Goal: Transaction & Acquisition: Purchase product/service

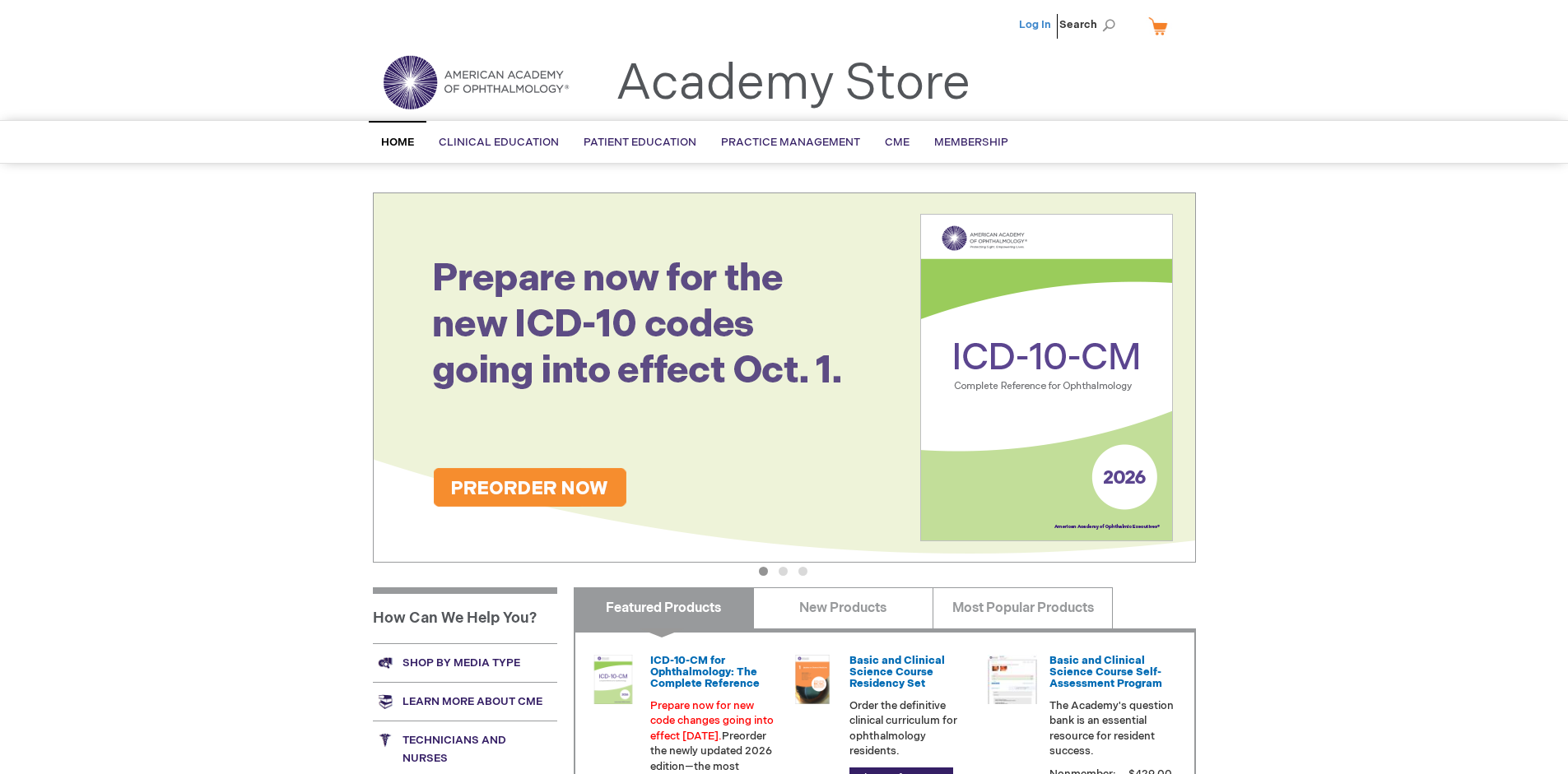
click at [1037, 24] on link "Log In" at bounding box center [1035, 25] width 32 height 13
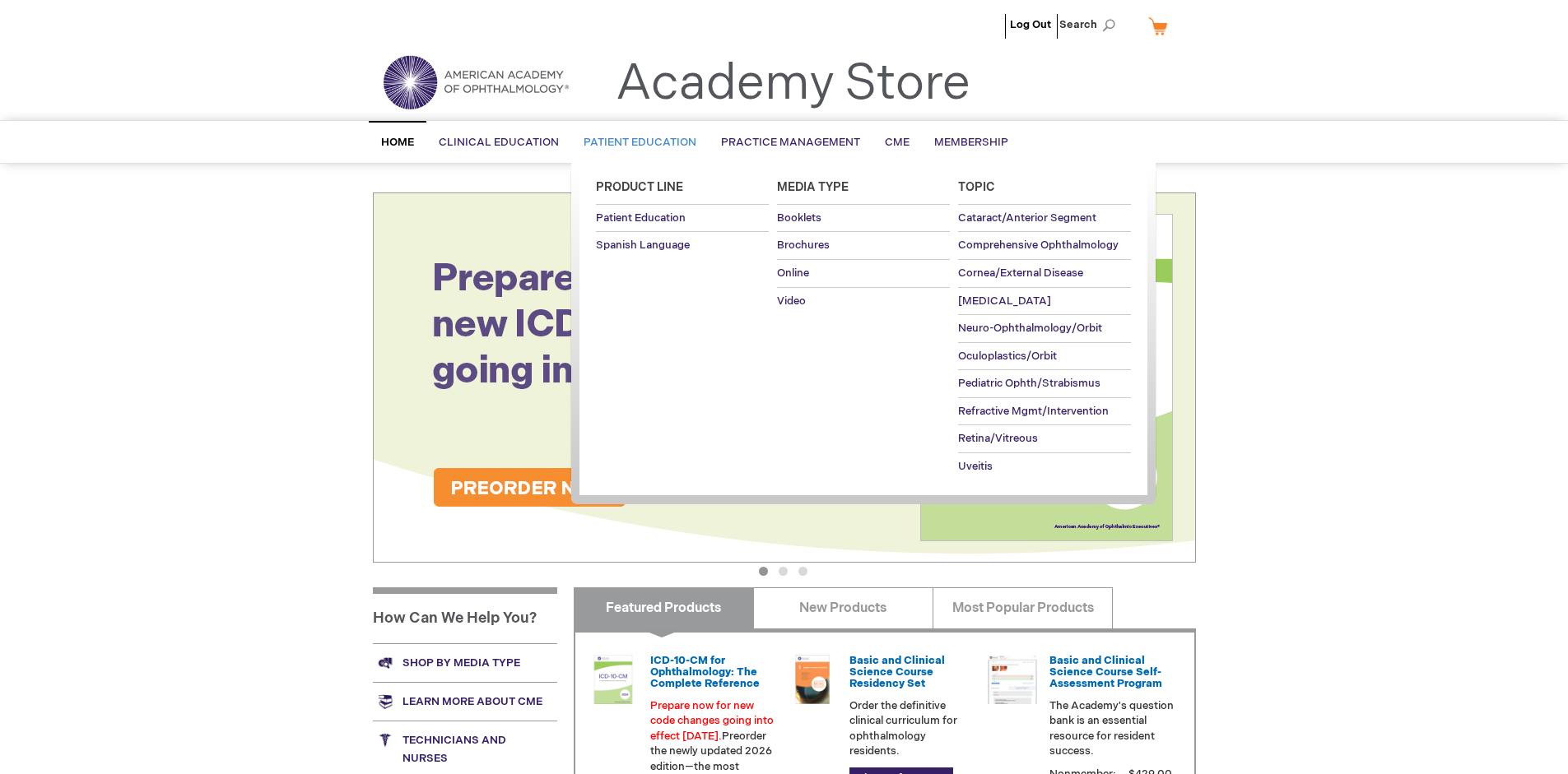
click at [636, 143] on span "Patient Education" at bounding box center [640, 143] width 112 height 13
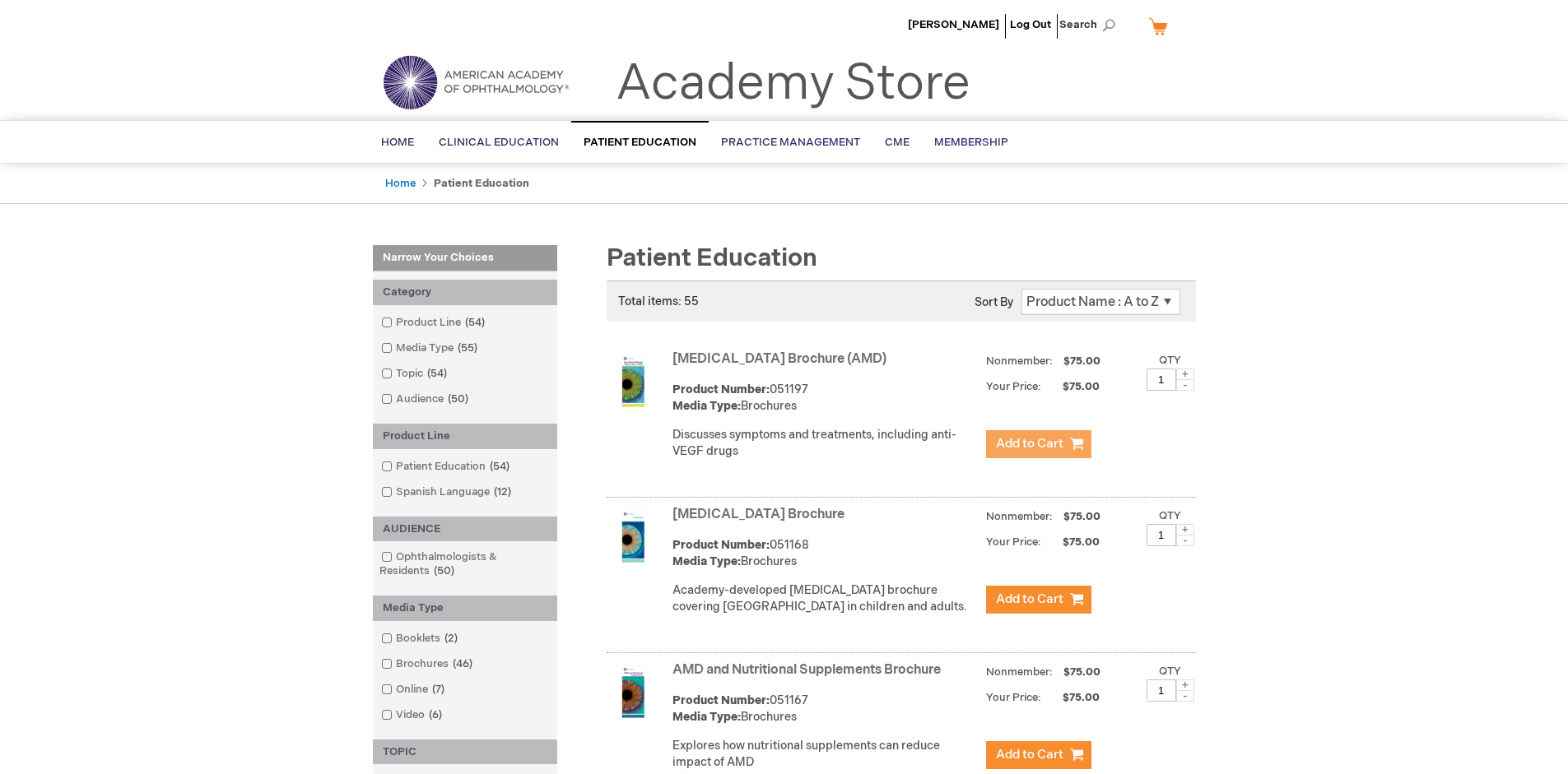
click at [1038, 444] on span "Add to Cart" at bounding box center [1029, 444] width 67 height 16
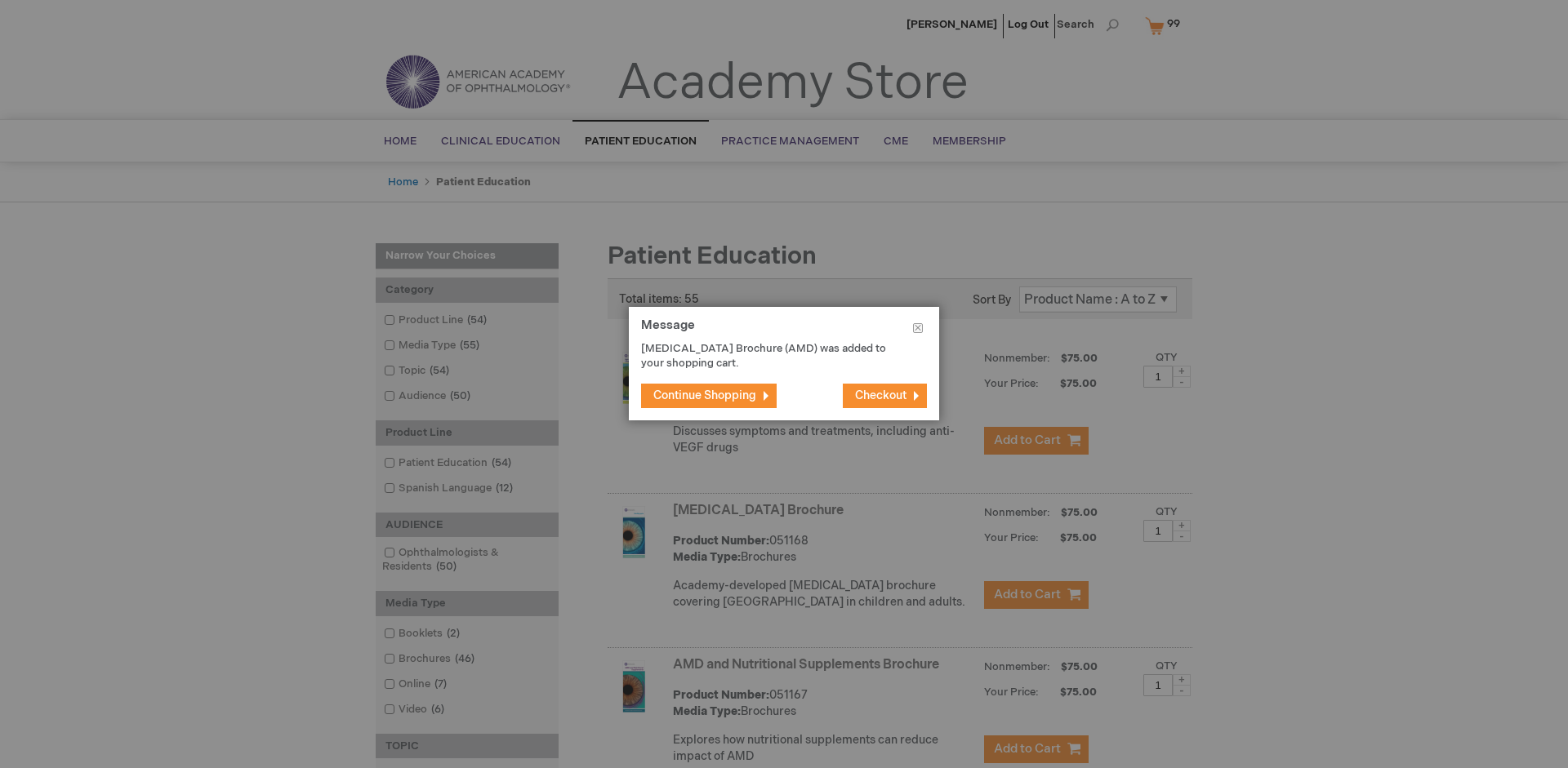
click at [705, 395] on span "Continue Shopping" at bounding box center [705, 395] width 103 height 14
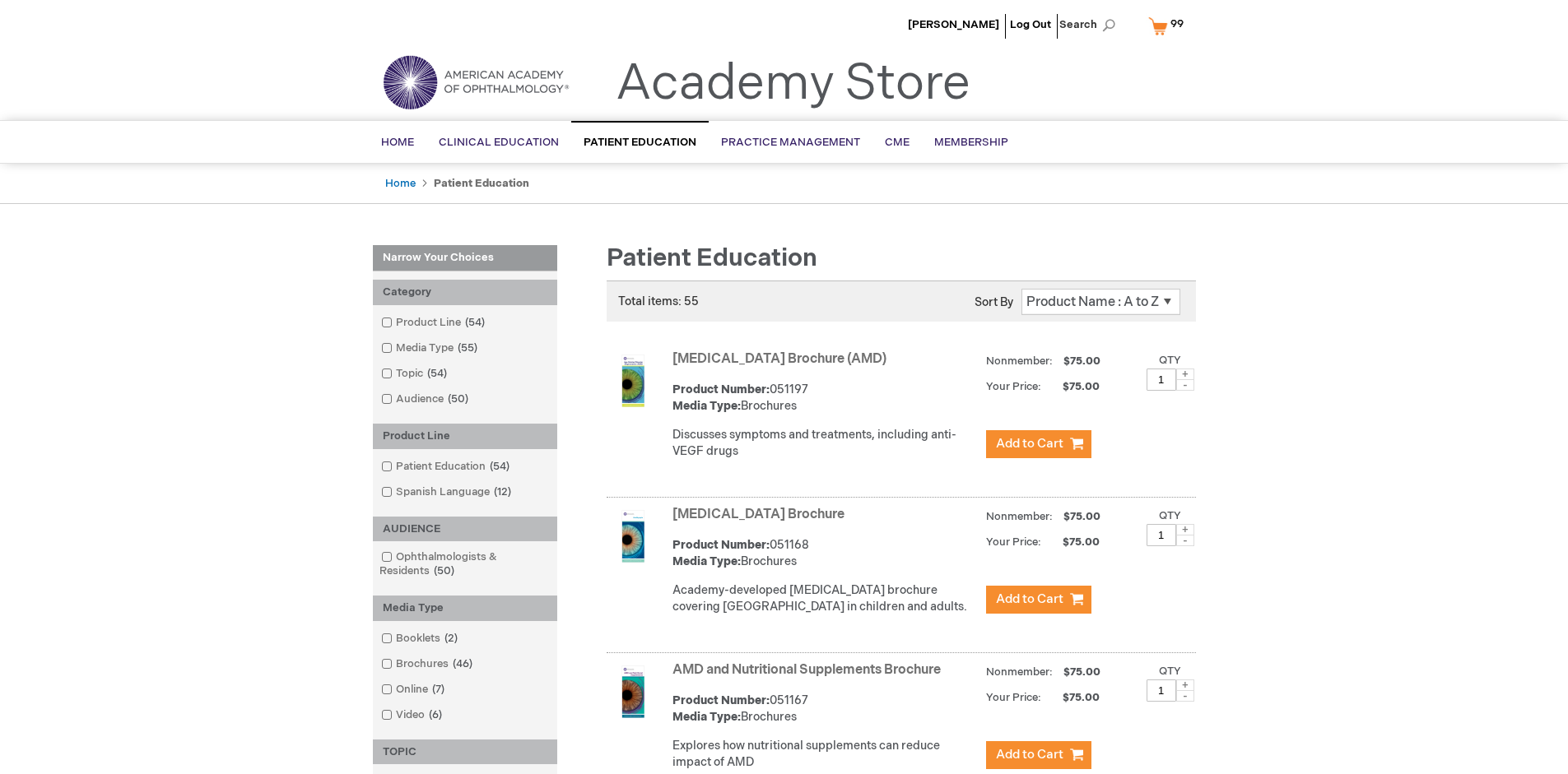
click at [810, 678] on link "AMD and Nutritional Supplements Brochure" at bounding box center [807, 670] width 268 height 16
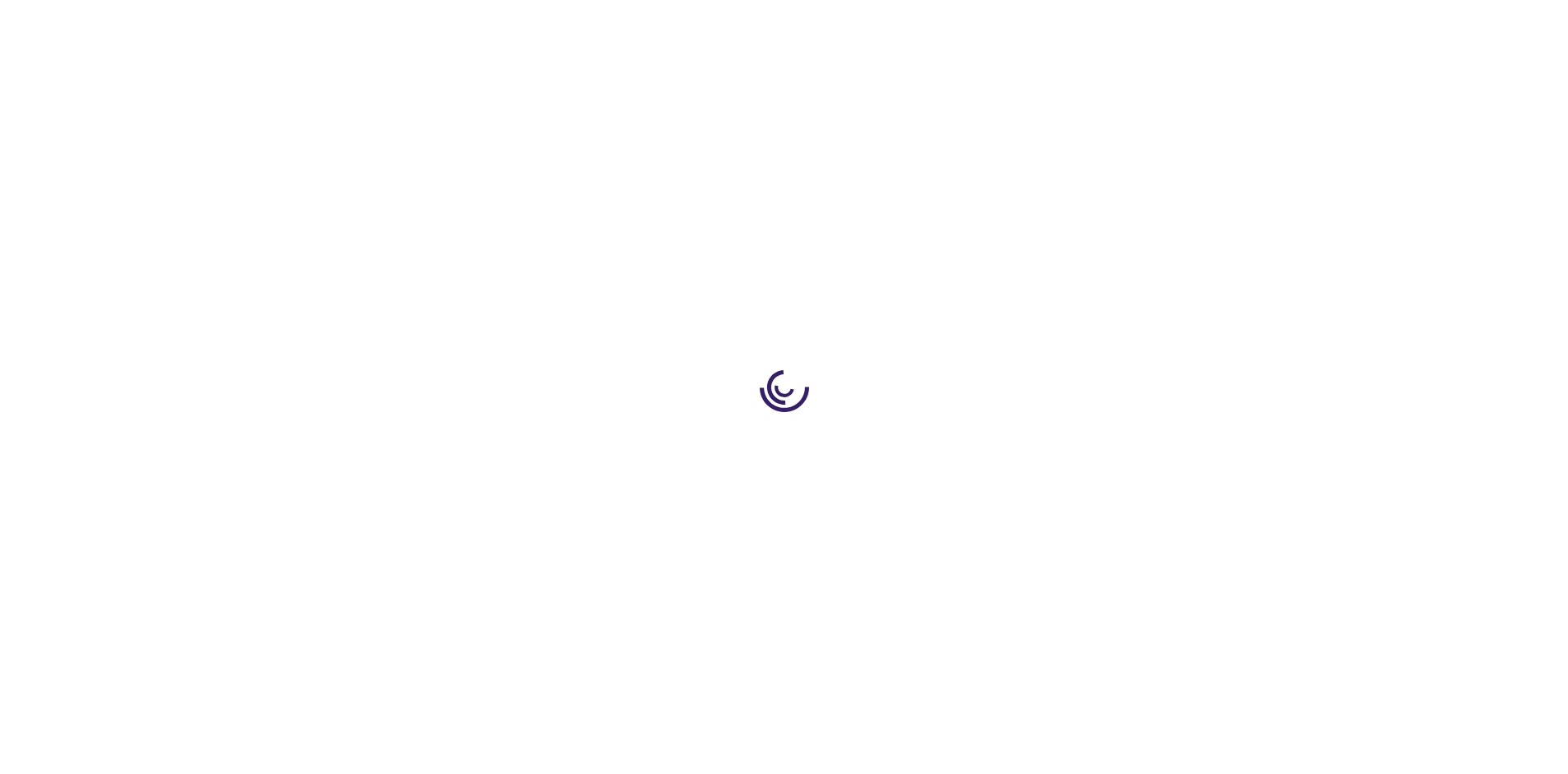
type input "1"
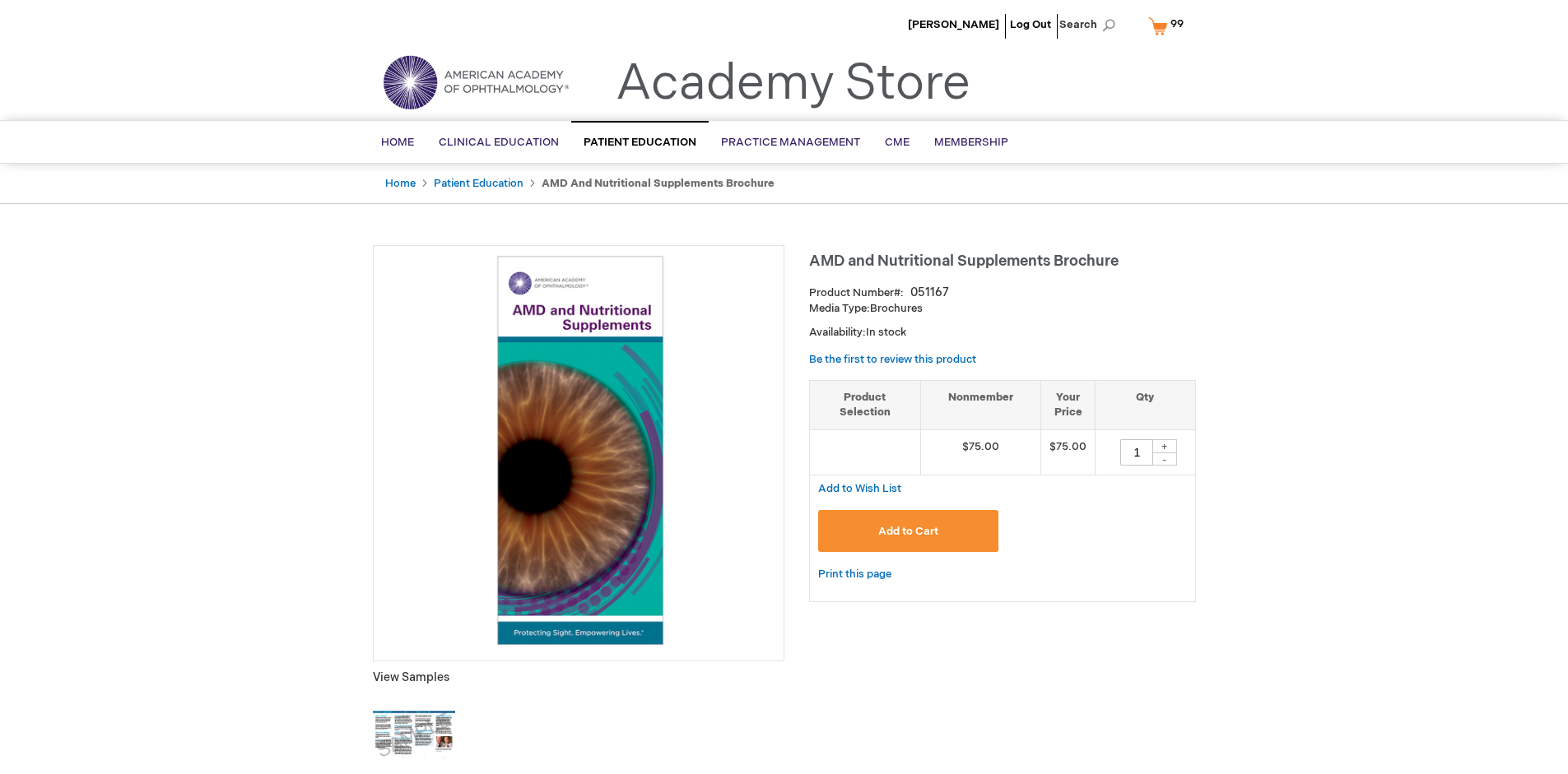
click at [908, 531] on span "Add to Cart" at bounding box center [909, 532] width 60 height 13
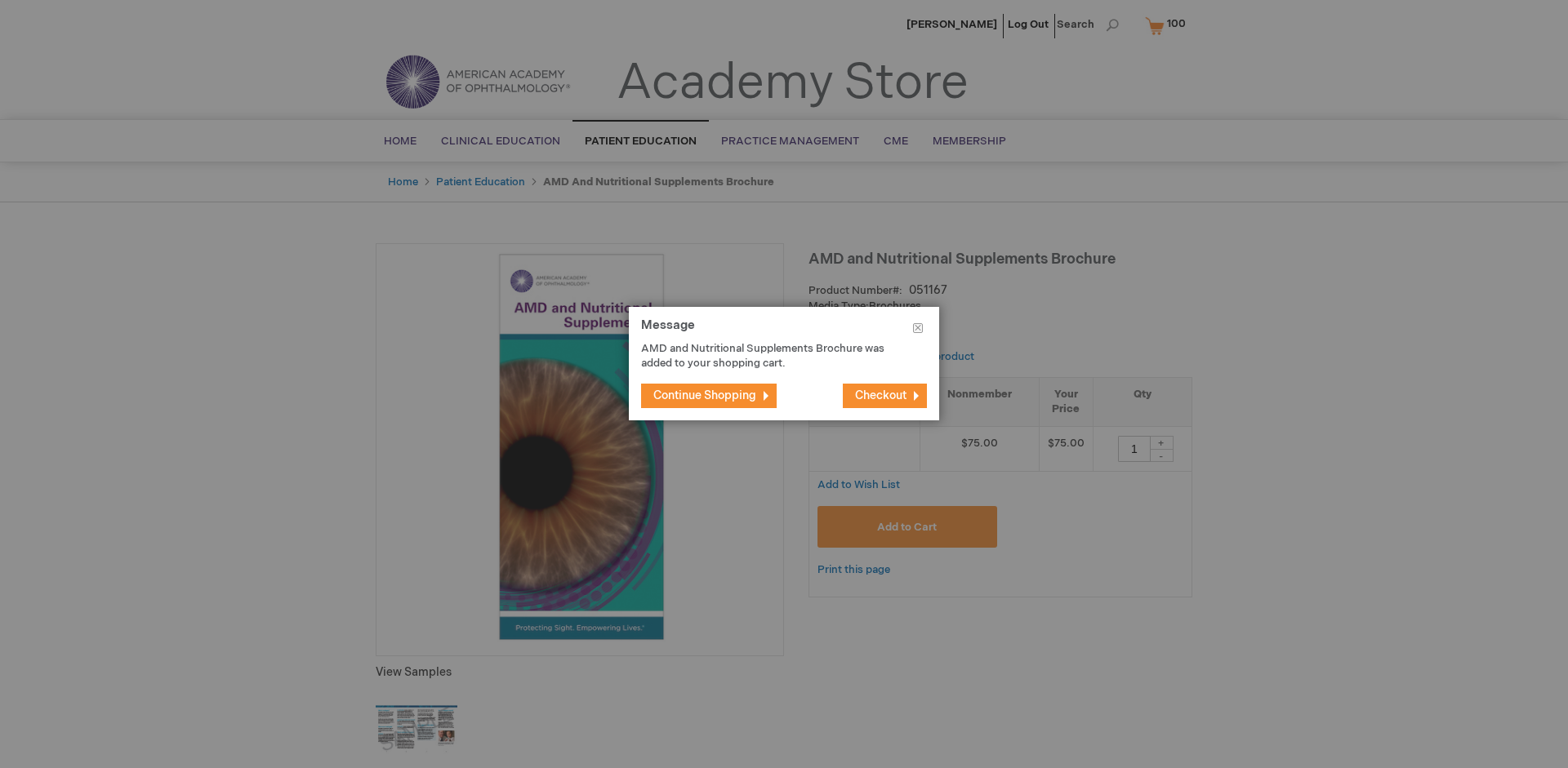
click at [705, 395] on span "Continue Shopping" at bounding box center [705, 395] width 103 height 14
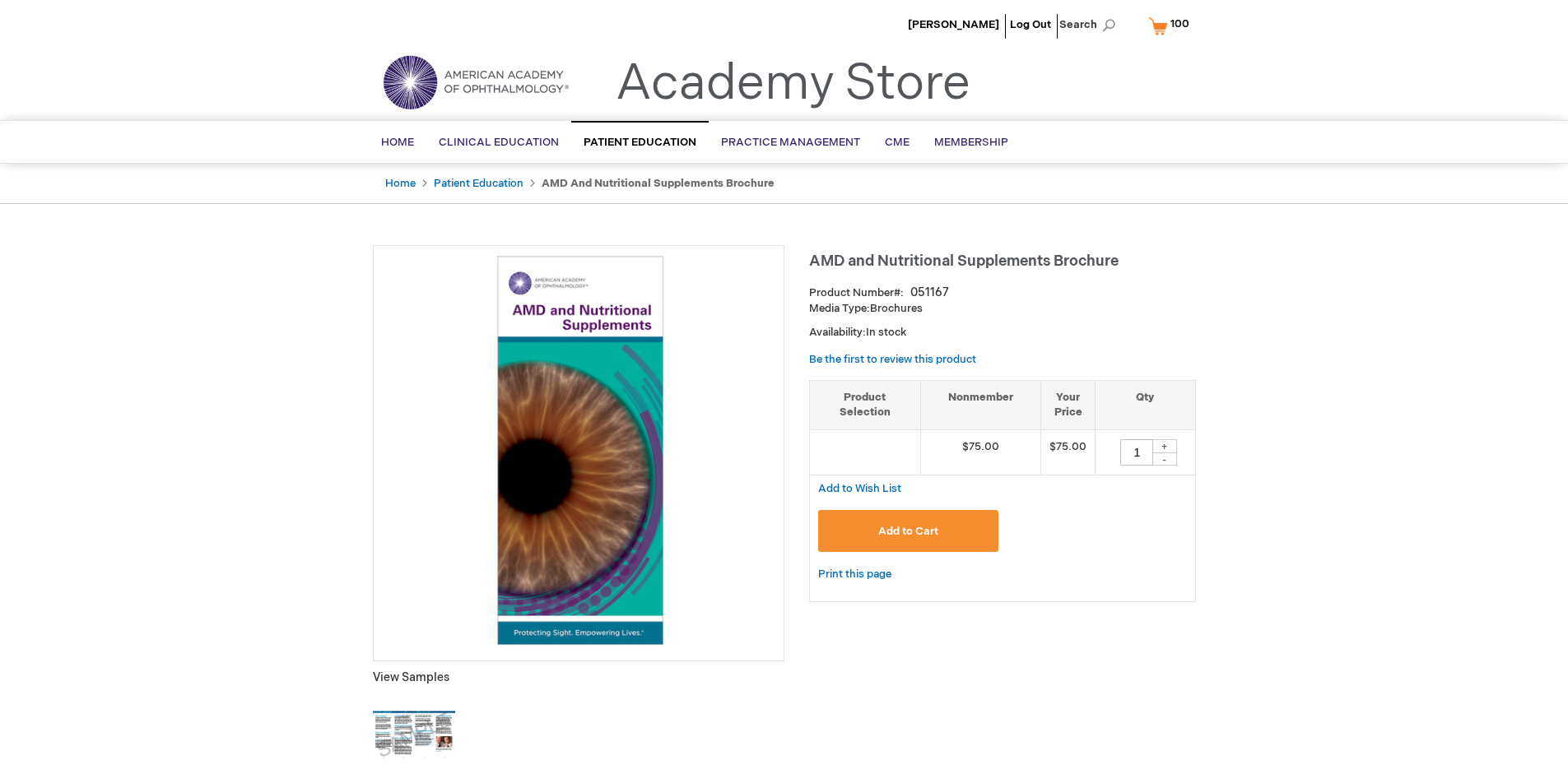
click at [1171, 25] on span "100" at bounding box center [1180, 24] width 19 height 13
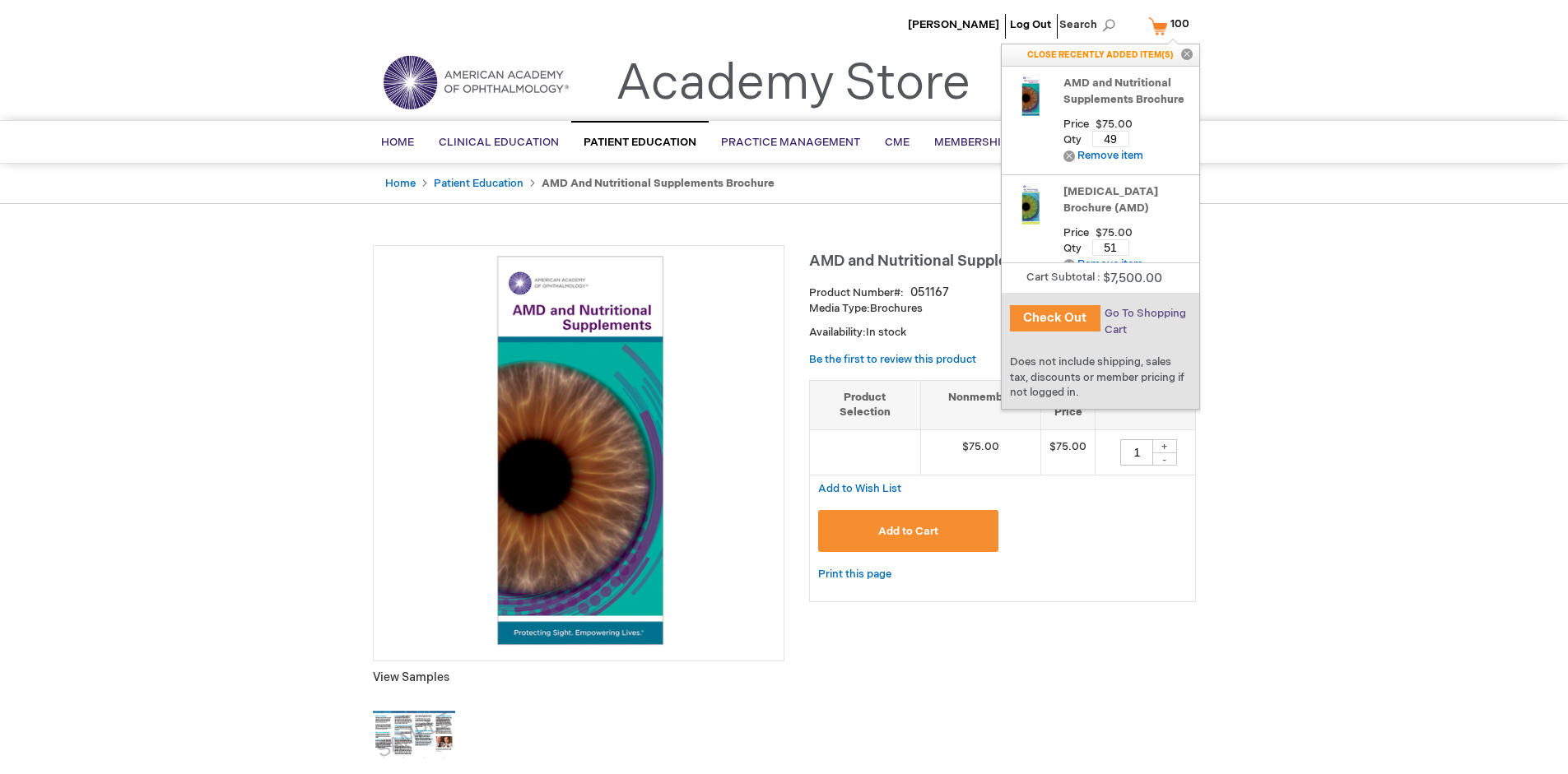
click at [1143, 314] on span "Go To Shopping Cart" at bounding box center [1145, 321] width 81 height 29
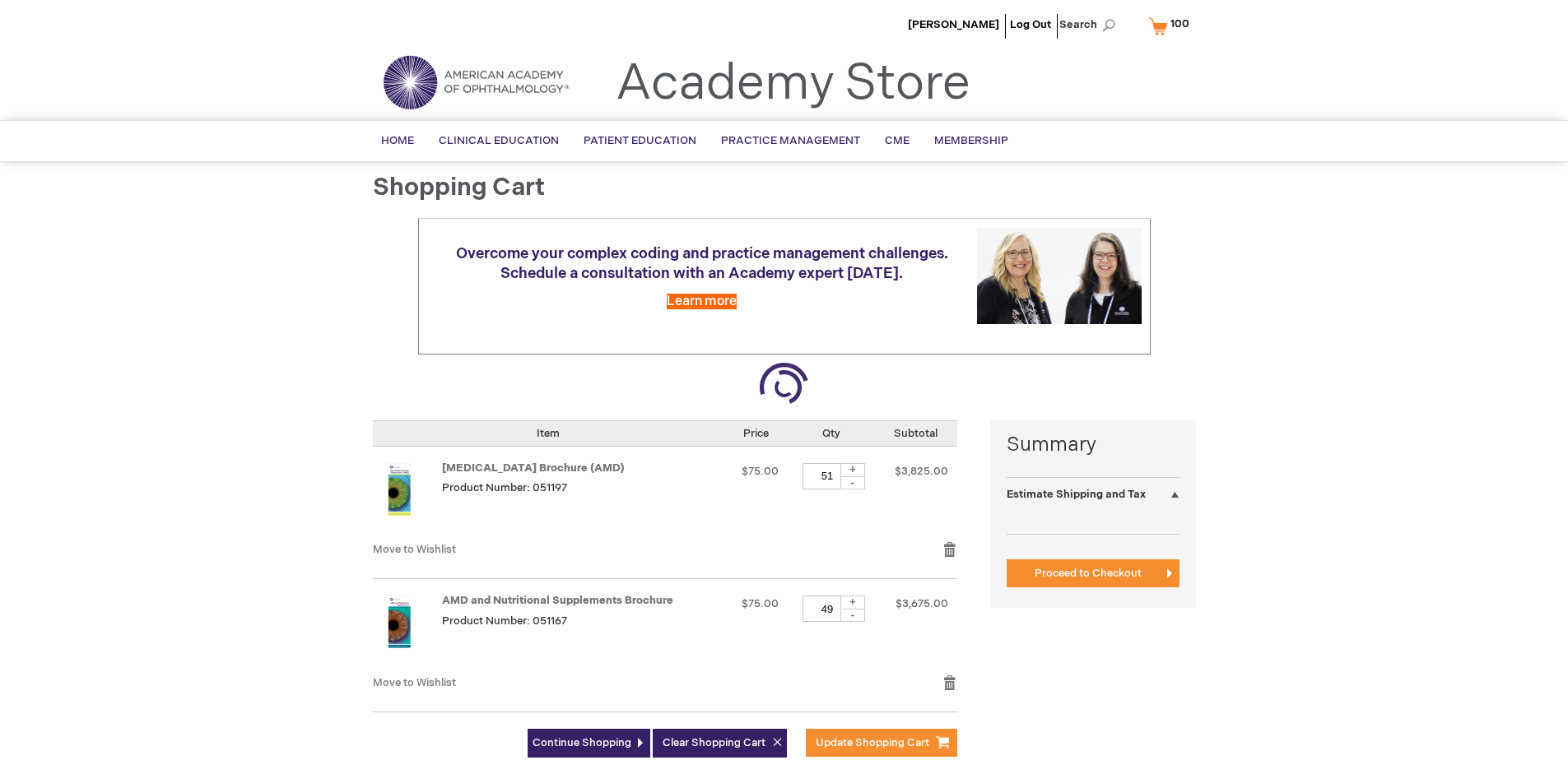
select select "US"
select select "41"
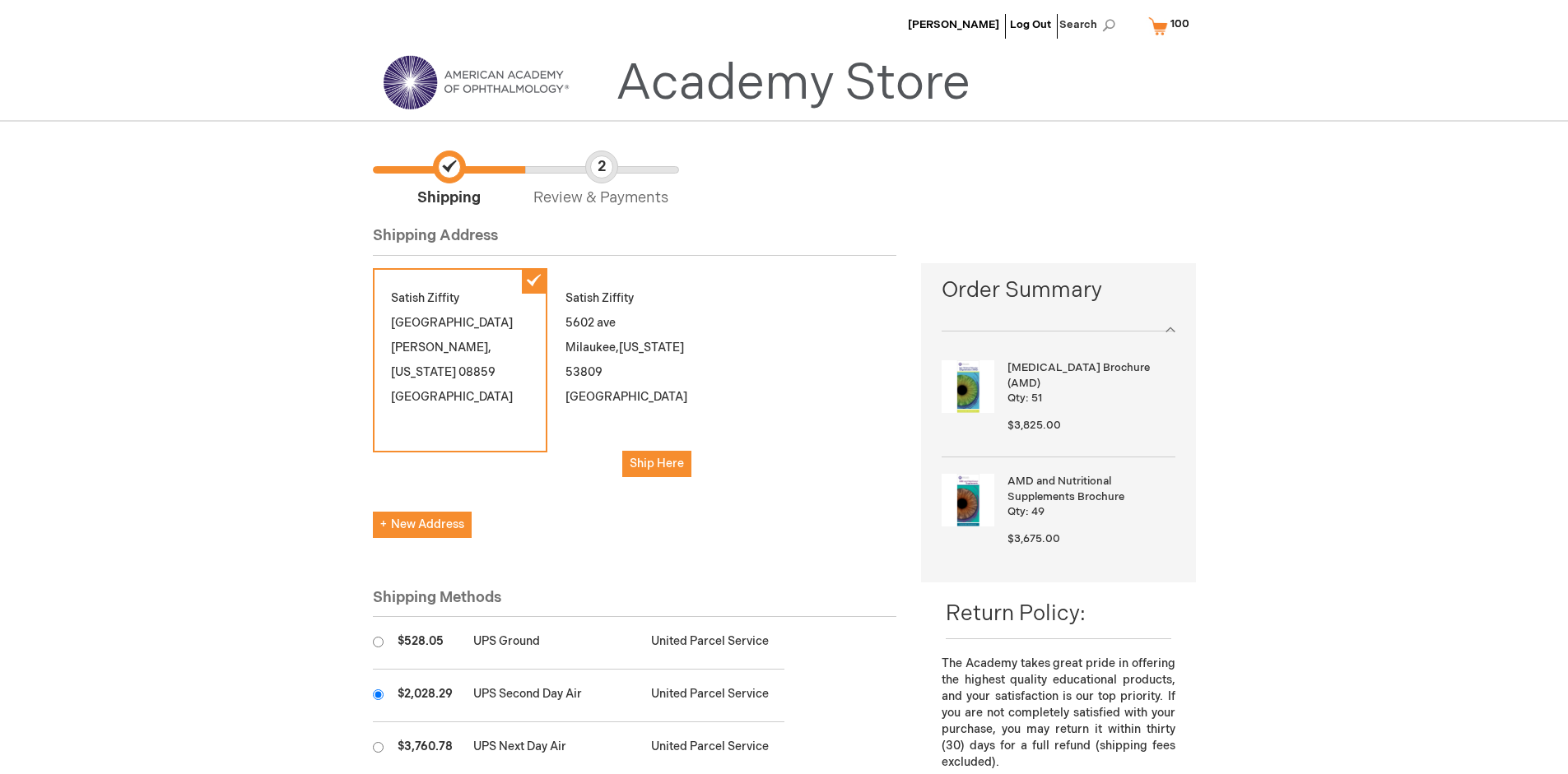
click at [378, 694] on input "radio" at bounding box center [378, 694] width 11 height 11
